Goal: Information Seeking & Learning: Check status

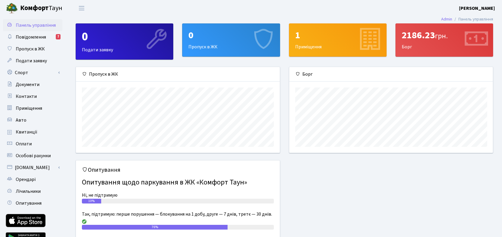
scroll to position [86, 204]
drag, startPoint x: 397, startPoint y: 34, endPoint x: 443, endPoint y: 37, distance: 45.5
click at [442, 37] on div "2186.23 грн. [GEOGRAPHIC_DATA]" at bounding box center [444, 40] width 97 height 33
click at [416, 49] on div "2186.23 грн. Борг" at bounding box center [444, 40] width 97 height 33
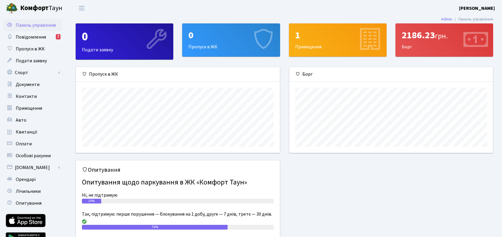
click at [433, 50] on div "2186.23 грн. Борг" at bounding box center [444, 40] width 97 height 33
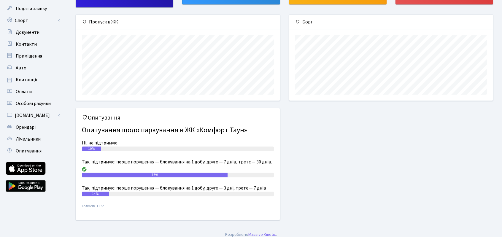
scroll to position [56, 0]
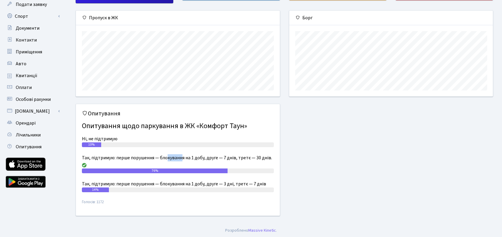
drag, startPoint x: 176, startPoint y: 157, endPoint x: 219, endPoint y: 158, distance: 43.4
click at [203, 158] on div "Так, підтримую: перше порушення — блокування на 1 добу, друге — 7 днів, третє —…" at bounding box center [178, 161] width 192 height 14
click at [260, 157] on div "Так, підтримую: перше порушення — блокування на 1 добу, друге — 7 днів, третє —…" at bounding box center [178, 161] width 192 height 14
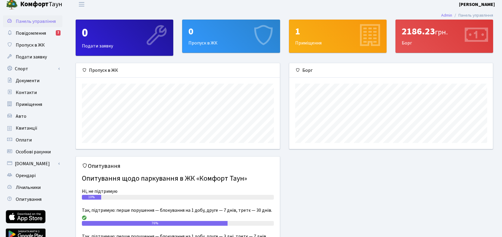
scroll to position [0, 0]
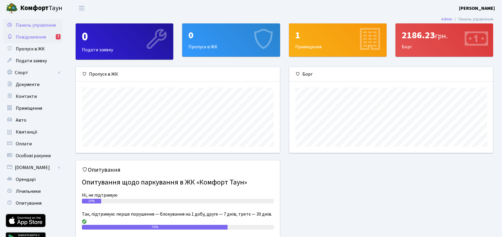
click at [30, 37] on span "Повідомлення" at bounding box center [31, 37] width 30 height 7
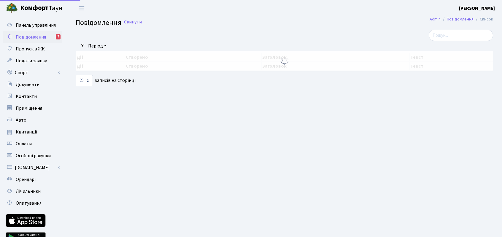
select select "25"
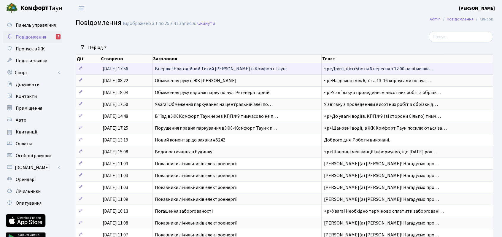
click at [198, 68] on span "Вперше! Благодійний Тихий Маркет в Комфорт Тауні" at bounding box center [221, 69] width 132 height 7
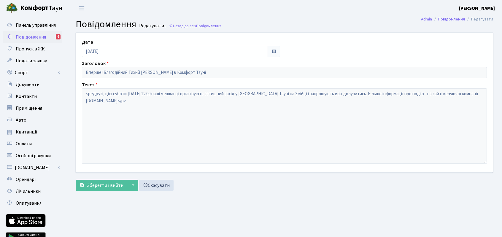
click at [33, 39] on span "Повідомлення" at bounding box center [31, 37] width 30 height 7
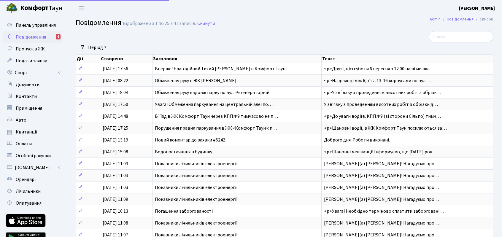
select select "25"
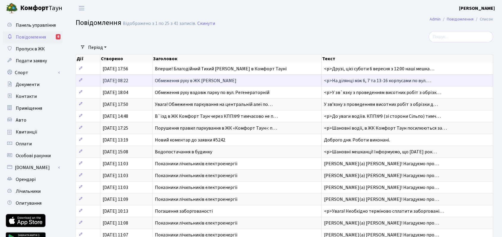
click at [199, 82] on span "Обмеження руху в ЖК [PERSON_NAME]" at bounding box center [196, 81] width 82 height 7
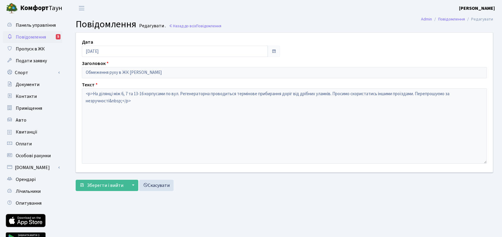
click at [28, 38] on span "Повідомлення" at bounding box center [31, 37] width 30 height 7
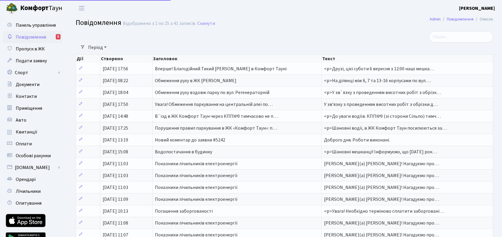
select select "25"
